Goal: Check status: Check status

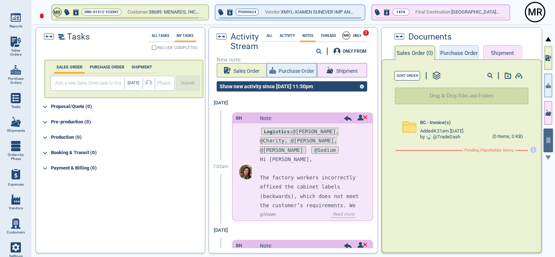
click at [505, 53] on button "Shipment" at bounding box center [502, 52] width 39 height 15
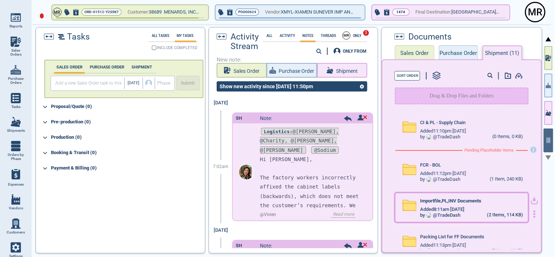
scroll to position [12, 0]
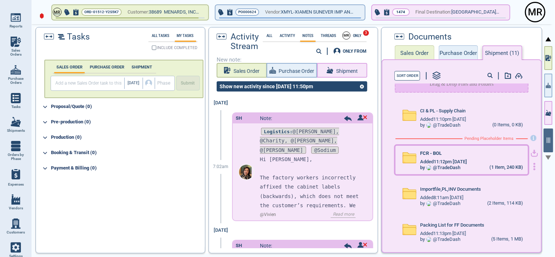
click at [449, 154] on div "FCR - BOL" at bounding box center [471, 155] width 103 height 8
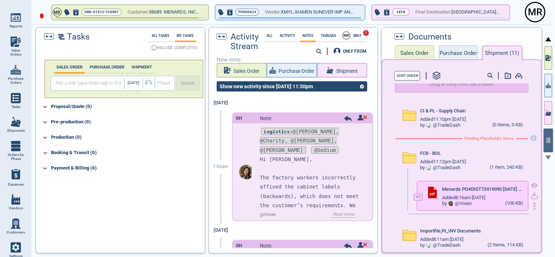
click at [532, 194] on icon "button" at bounding box center [534, 195] width 4 height 4
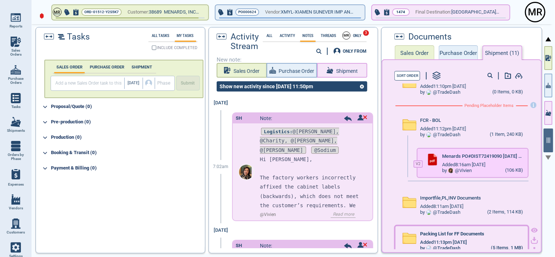
scroll to position [54, 0]
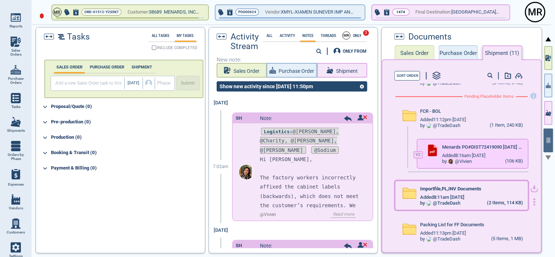
click at [474, 197] on div "Added 8:11am 3/1/23" at bounding box center [471, 198] width 103 height 6
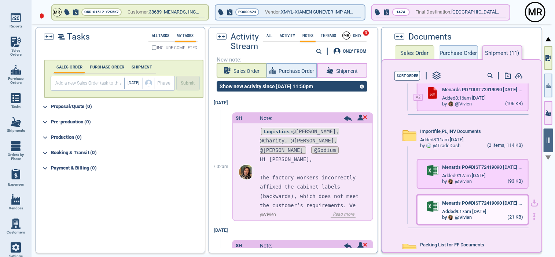
scroll to position [122, 0]
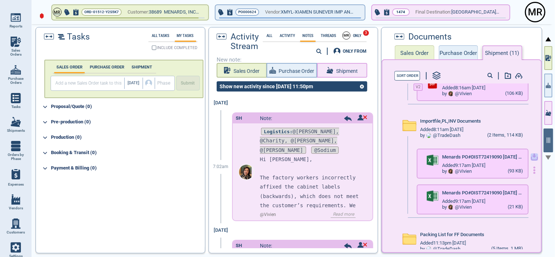
click at [532, 155] on icon "button" at bounding box center [534, 156] width 4 height 4
click at [530, 191] on icon "button" at bounding box center [533, 192] width 7 height 7
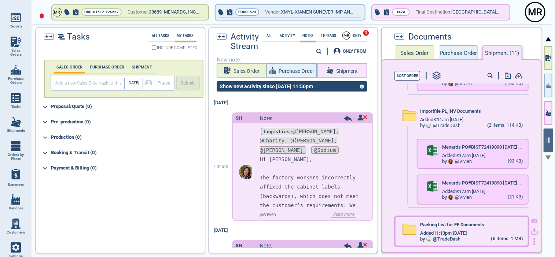
click at [482, 234] on div "Added 11:13pm 7/25/23" at bounding box center [471, 233] width 103 height 6
click at [481, 232] on div "Added 11:13pm 7/25/23" at bounding box center [471, 233] width 103 height 6
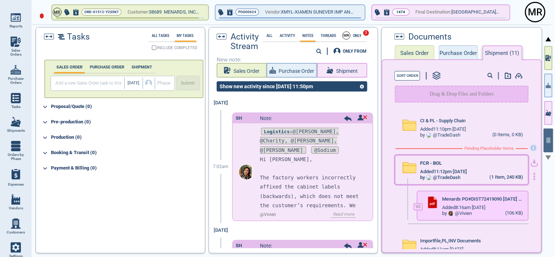
scroll to position [0, 0]
